Goal: Task Accomplishment & Management: Manage account settings

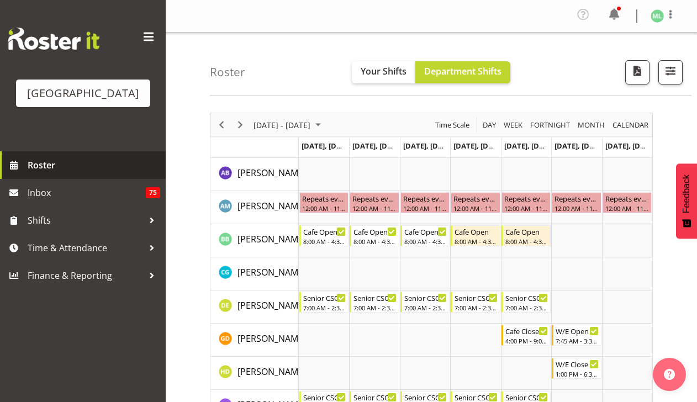
click at [49, 167] on span "Roster" at bounding box center [94, 165] width 133 height 17
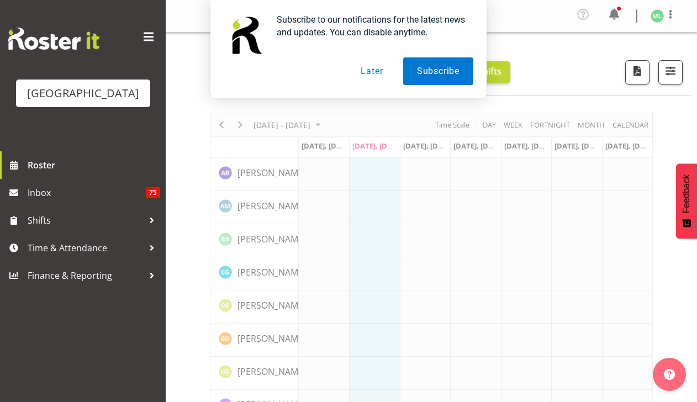
click at [377, 70] on button "Later" at bounding box center [372, 71] width 50 height 28
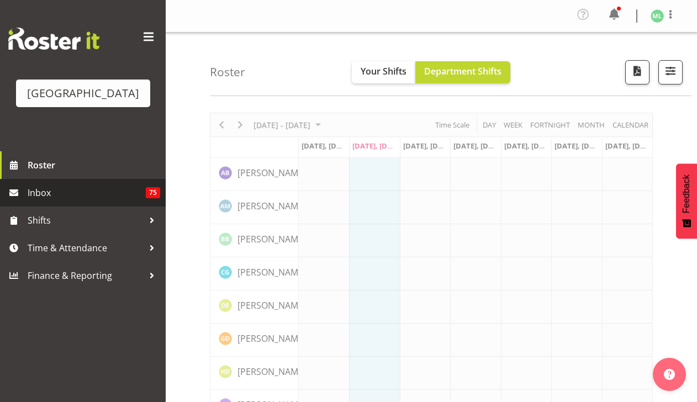
click at [84, 193] on span "Inbox" at bounding box center [87, 193] width 118 height 17
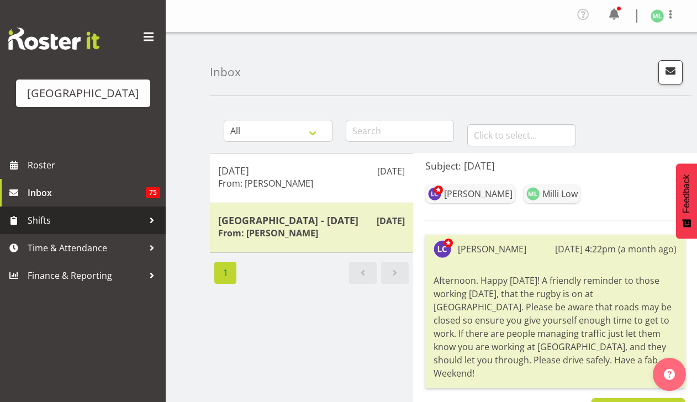
click at [145, 220] on div at bounding box center [152, 220] width 17 height 17
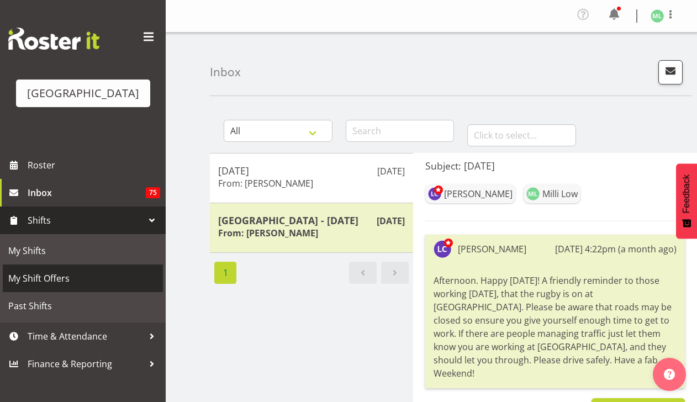
click at [75, 275] on span "My Shift Offers" at bounding box center [82, 278] width 149 height 17
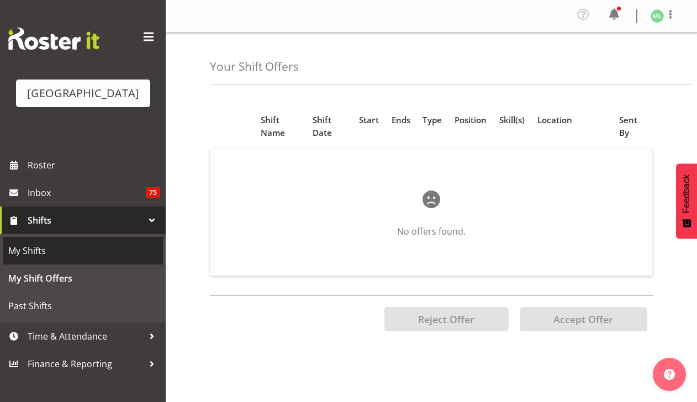
click at [108, 245] on span "My Shifts" at bounding box center [82, 251] width 149 height 17
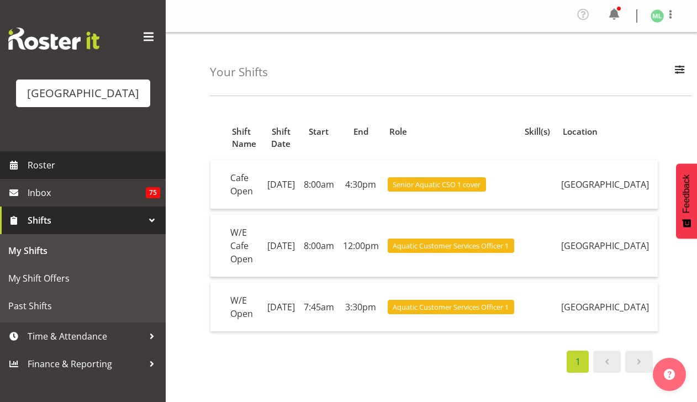
click at [77, 170] on span "Roster" at bounding box center [94, 165] width 133 height 17
